Goal: Entertainment & Leisure: Consume media (video, audio)

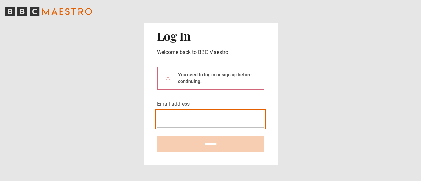
type input "**********"
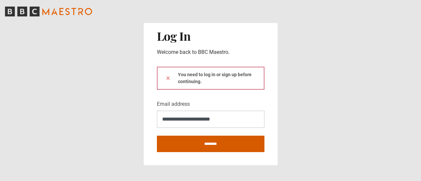
click at [214, 142] on input "********" at bounding box center [211, 144] width 108 height 16
type input "**********"
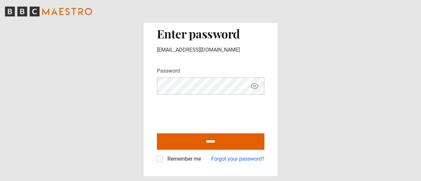
click at [156, 160] on div "Back Enter password christyjoss123@gmail.com Password Your password is hidden *…" at bounding box center [211, 90] width 134 height 171
click at [165, 160] on label "Remember me" at bounding box center [183, 159] width 36 height 8
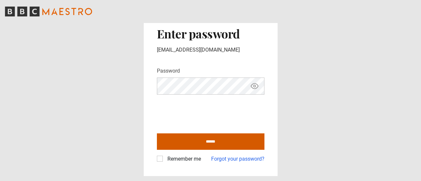
click at [162, 145] on input "******" at bounding box center [211, 142] width 108 height 16
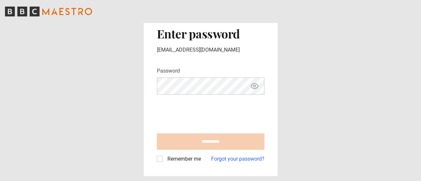
type input "**********"
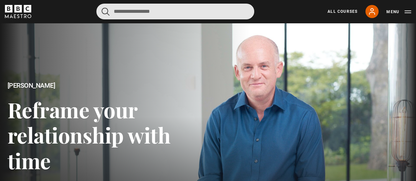
click at [128, 17] on input "Search" at bounding box center [175, 12] width 158 height 16
type input "*********"
click at [102, 8] on button "submit" at bounding box center [106, 12] width 8 height 8
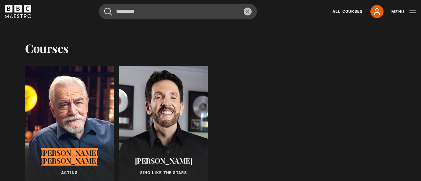
click at [68, 121] on div at bounding box center [69, 130] width 89 height 129
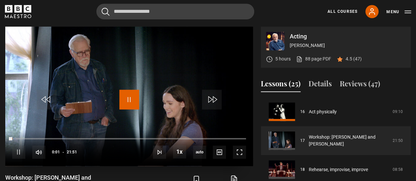
click at [132, 103] on span "Video Player" at bounding box center [129, 100] width 20 height 20
click at [136, 99] on span "Video Player" at bounding box center [129, 100] width 20 height 20
click at [134, 97] on span "Video Player" at bounding box center [129, 100] width 20 height 20
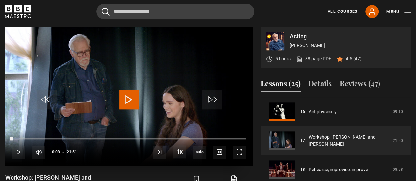
click at [134, 97] on span "Video Player" at bounding box center [129, 100] width 20 height 20
click at [244, 146] on span "Video Player" at bounding box center [239, 152] width 13 height 13
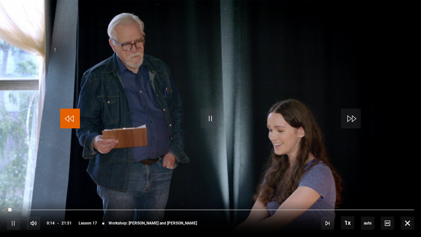
click at [72, 115] on span "Video Player" at bounding box center [70, 119] width 20 height 20
click at [409, 181] on span "Video Player" at bounding box center [407, 222] width 13 height 13
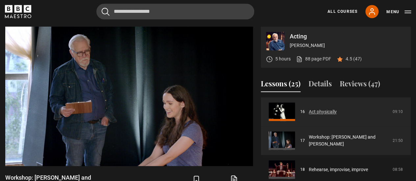
click at [310, 114] on link "Act physically" at bounding box center [323, 112] width 28 height 7
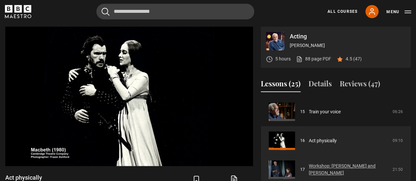
click at [320, 168] on link "Workshop: [PERSON_NAME] and [PERSON_NAME]" at bounding box center [349, 170] width 80 height 14
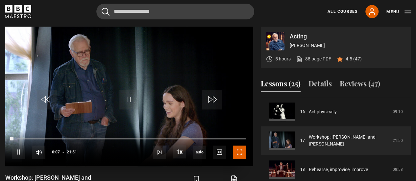
click at [240, 155] on span "Video Player" at bounding box center [239, 152] width 13 height 13
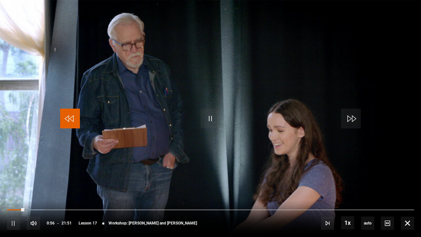
click at [74, 116] on span "Video Player" at bounding box center [70, 119] width 20 height 20
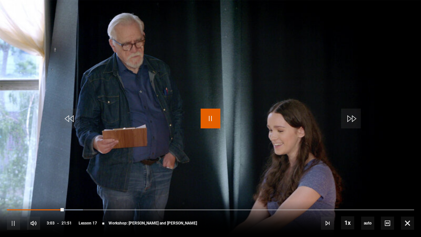
click at [207, 118] on span "Video Player" at bounding box center [211, 119] width 20 height 20
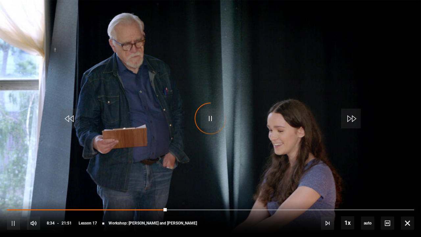
click at [217, 116] on div "Video Player is loading." at bounding box center [210, 118] width 33 height 33
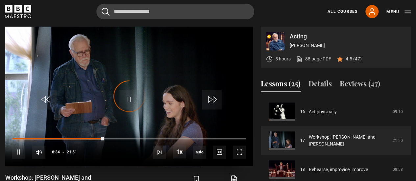
click at [126, 98] on div "Video Player is loading." at bounding box center [129, 96] width 33 height 33
click at [167, 103] on video "Video Player" at bounding box center [129, 97] width 248 height 140
click at [124, 91] on span "Video Player" at bounding box center [129, 100] width 20 height 20
click at [134, 97] on span "Video Player" at bounding box center [129, 100] width 20 height 20
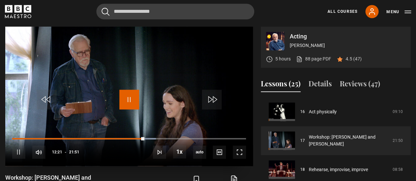
click at [137, 96] on span "Video Player" at bounding box center [129, 100] width 20 height 20
drag, startPoint x: 137, startPoint y: 96, endPoint x: 120, endPoint y: 103, distance: 18.2
click at [120, 103] on span "Video Player" at bounding box center [129, 100] width 20 height 20
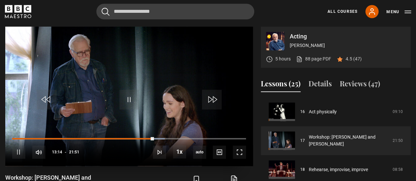
click at [146, 69] on video "Video Player" at bounding box center [129, 97] width 248 height 140
click at [128, 94] on span "Video Player" at bounding box center [129, 100] width 20 height 20
click at [128, 93] on span "Video Player" at bounding box center [129, 100] width 20 height 20
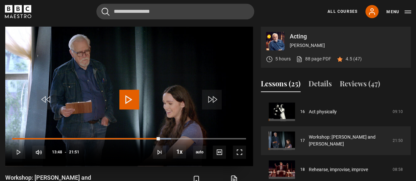
click at [128, 93] on span "Video Player" at bounding box center [129, 100] width 20 height 20
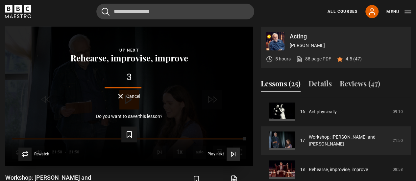
click at [232, 154] on icon "Video Player" at bounding box center [233, 154] width 7 height 7
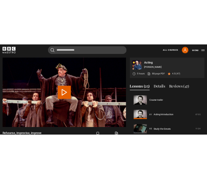
scroll to position [492, 0]
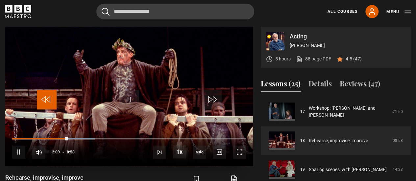
click at [53, 99] on span "Video Player" at bounding box center [47, 100] width 20 height 20
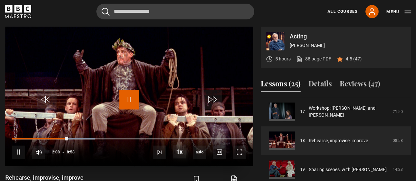
click at [119, 104] on span "Video Player" at bounding box center [129, 100] width 20 height 20
click at [132, 102] on span "Video Player" at bounding box center [129, 100] width 20 height 20
click at [238, 151] on span "Video Player" at bounding box center [239, 152] width 13 height 13
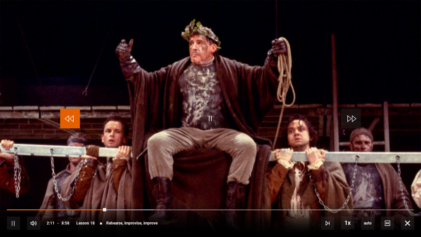
click at [68, 120] on span "Video Player" at bounding box center [70, 119] width 20 height 20
click at [64, 121] on span "Video Player" at bounding box center [70, 119] width 20 height 20
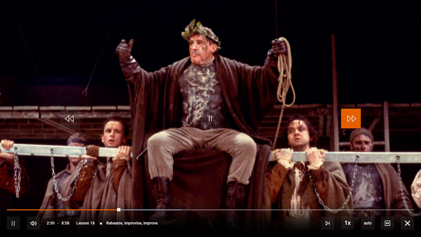
click at [356, 122] on span "Video Player" at bounding box center [351, 119] width 20 height 20
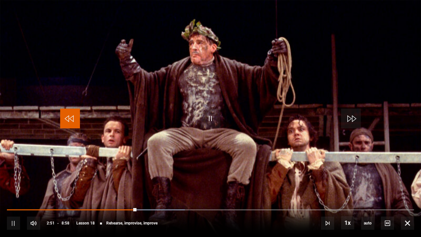
click at [64, 120] on span "Video Player" at bounding box center [70, 119] width 20 height 20
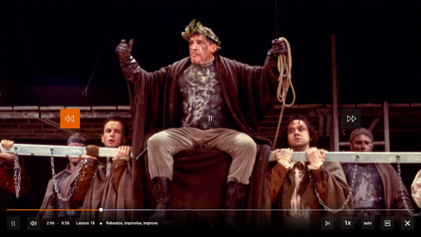
click at [69, 116] on span "Video Player" at bounding box center [70, 119] width 20 height 20
click at [71, 116] on span "Video Player" at bounding box center [70, 119] width 20 height 20
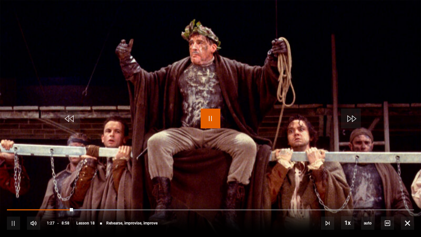
click at [209, 116] on span "Video Player" at bounding box center [211, 119] width 20 height 20
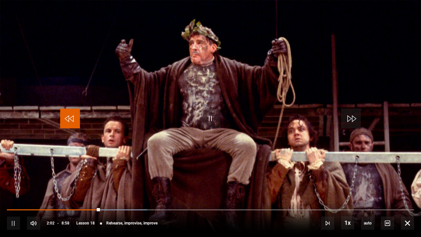
click at [76, 121] on span "Video Player" at bounding box center [70, 119] width 20 height 20
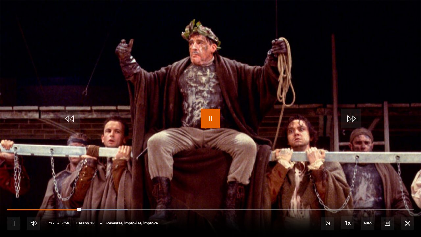
click at [209, 127] on span "Video Player" at bounding box center [211, 119] width 20 height 20
click at [72, 122] on span "Video Player" at bounding box center [70, 119] width 20 height 20
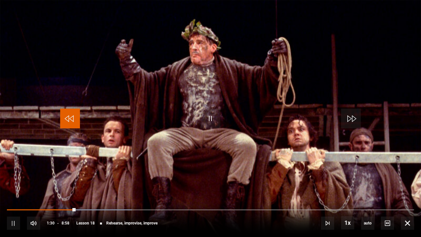
click at [72, 122] on span "Video Player" at bounding box center [70, 119] width 20 height 20
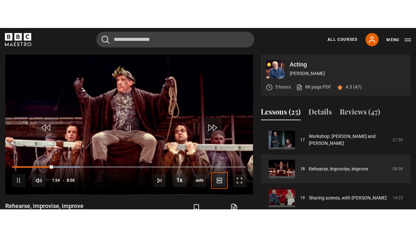
scroll to position [0, 0]
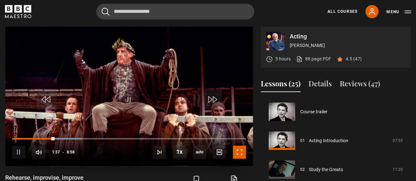
click at [240, 150] on span "Video Player" at bounding box center [239, 152] width 13 height 13
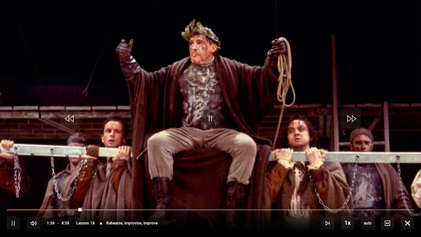
click at [397, 181] on div "10s Skip Back 10 seconds Pause 10s Skip Forward 10 seconds Loaded : 29.74% 7:55…" at bounding box center [210, 218] width 421 height 37
click at [408, 181] on span "Video Player" at bounding box center [407, 222] width 13 height 13
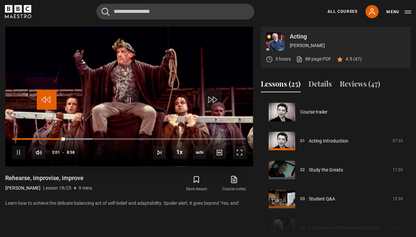
click at [43, 90] on span "Video Player" at bounding box center [47, 100] width 20 height 20
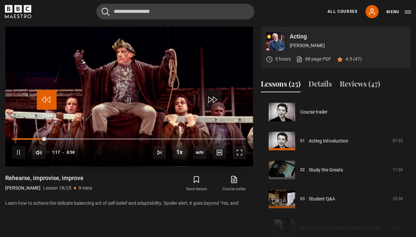
click at [43, 90] on span "Video Player" at bounding box center [47, 100] width 20 height 20
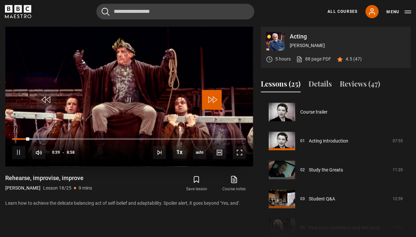
click at [206, 94] on span "Video Player" at bounding box center [212, 100] width 20 height 20
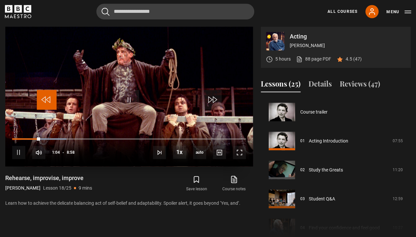
click at [39, 97] on span "Video Player" at bounding box center [47, 100] width 20 height 20
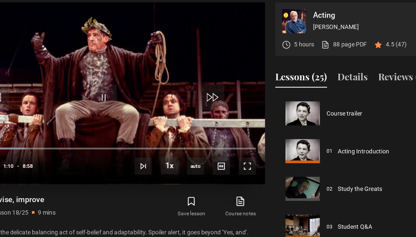
scroll to position [270, 0]
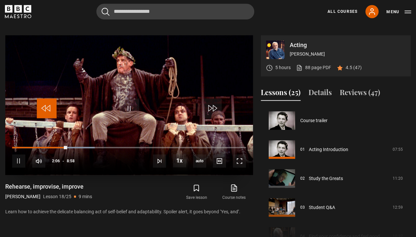
click at [42, 98] on span "Video Player" at bounding box center [47, 108] width 20 height 20
click at [43, 96] on video "Video Player" at bounding box center [129, 105] width 248 height 140
click at [67, 77] on video "Video Player" at bounding box center [129, 105] width 248 height 140
click at [50, 114] on span "Video Player" at bounding box center [47, 108] width 20 height 20
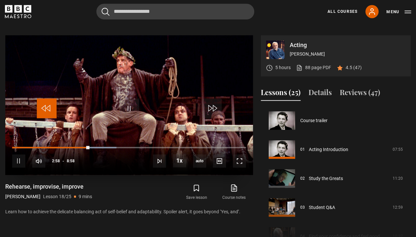
click at [45, 109] on span "Video Player" at bounding box center [47, 108] width 20 height 20
click at [53, 107] on span "Video Player" at bounding box center [47, 108] width 20 height 20
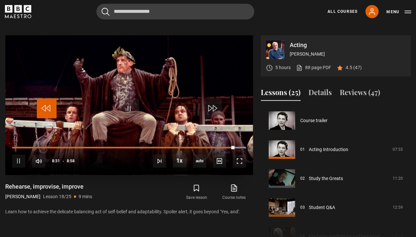
click at [46, 102] on span "Video Player" at bounding box center [47, 108] width 20 height 20
click at [46, 104] on span "Video Player" at bounding box center [47, 108] width 20 height 20
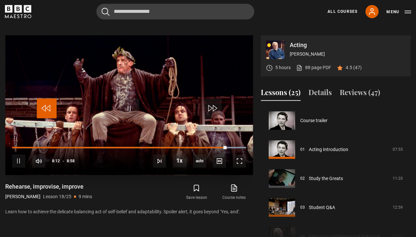
click at [46, 104] on span "Video Player" at bounding box center [47, 108] width 20 height 20
click at [49, 104] on span "Video Player" at bounding box center [47, 108] width 20 height 20
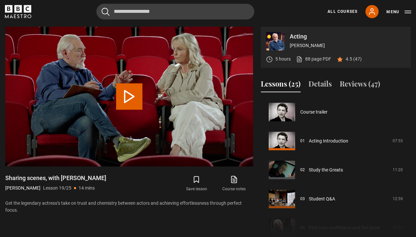
scroll to position [521, 0]
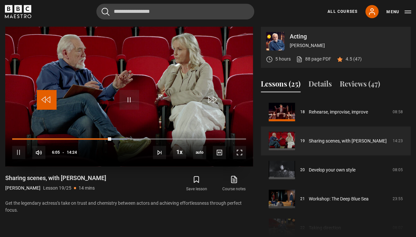
click at [46, 95] on span "Video Player" at bounding box center [47, 100] width 20 height 20
click at [40, 97] on span "Video Player" at bounding box center [47, 100] width 20 height 20
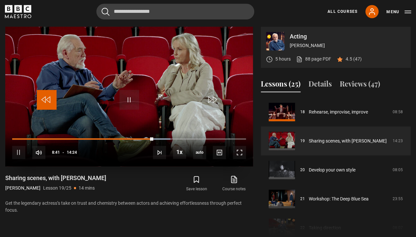
click at [42, 95] on span "Video Player" at bounding box center [47, 100] width 20 height 20
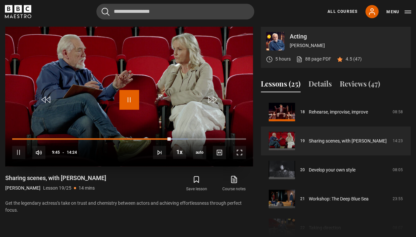
click at [126, 93] on span "Video Player" at bounding box center [129, 100] width 20 height 20
